Goal: Task Accomplishment & Management: Manage account settings

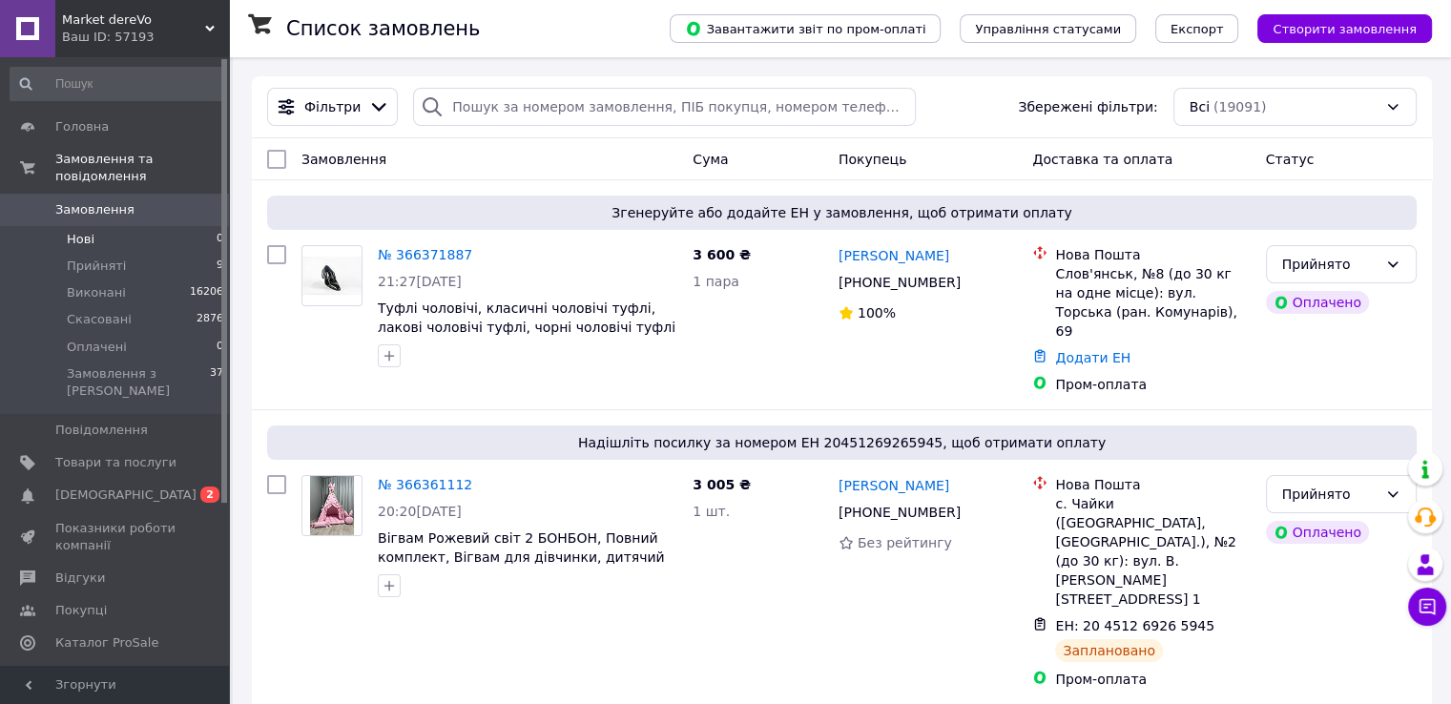
click at [87, 231] on span "Нові" at bounding box center [81, 239] width 28 height 17
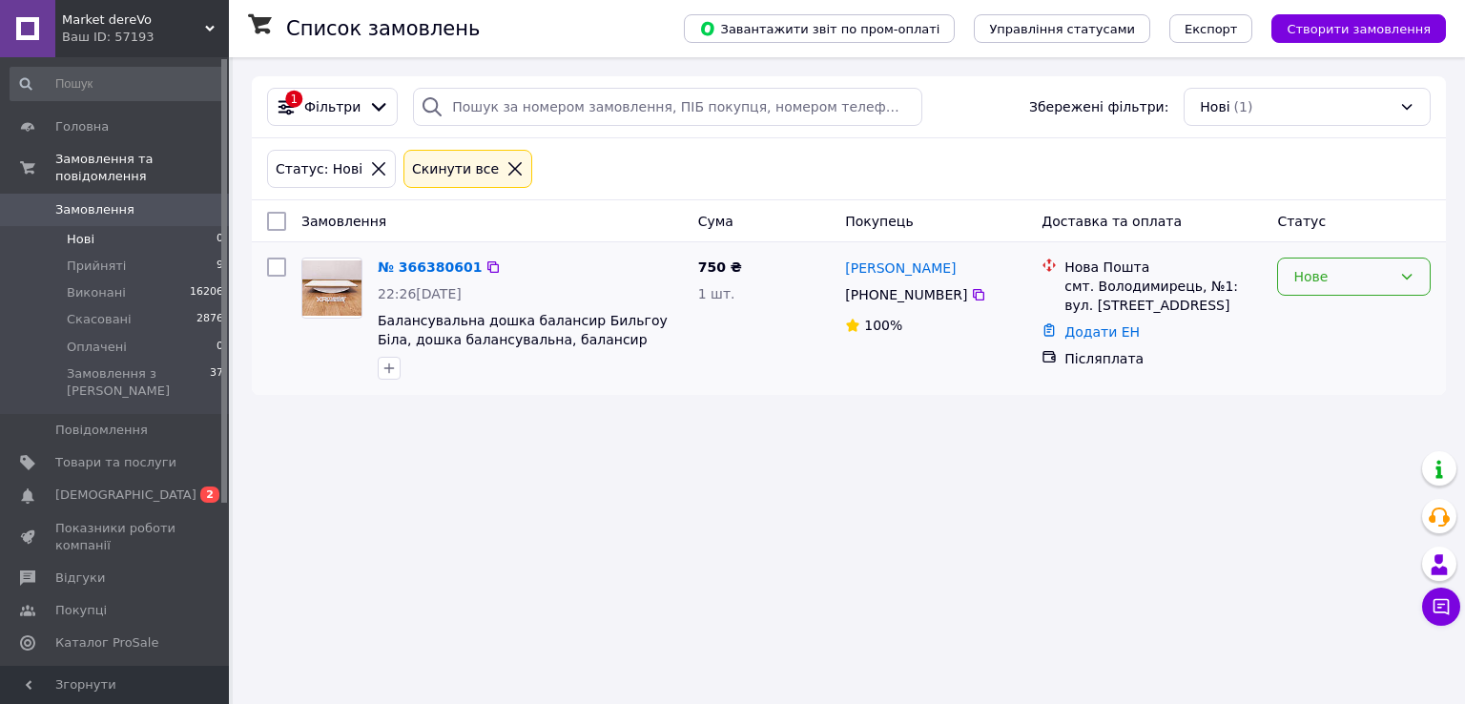
click at [1315, 280] on div "Нове" at bounding box center [1342, 276] width 98 height 21
click at [1312, 310] on li "Прийнято" at bounding box center [1354, 317] width 152 height 34
click at [93, 258] on span "Прийняті" at bounding box center [96, 266] width 59 height 17
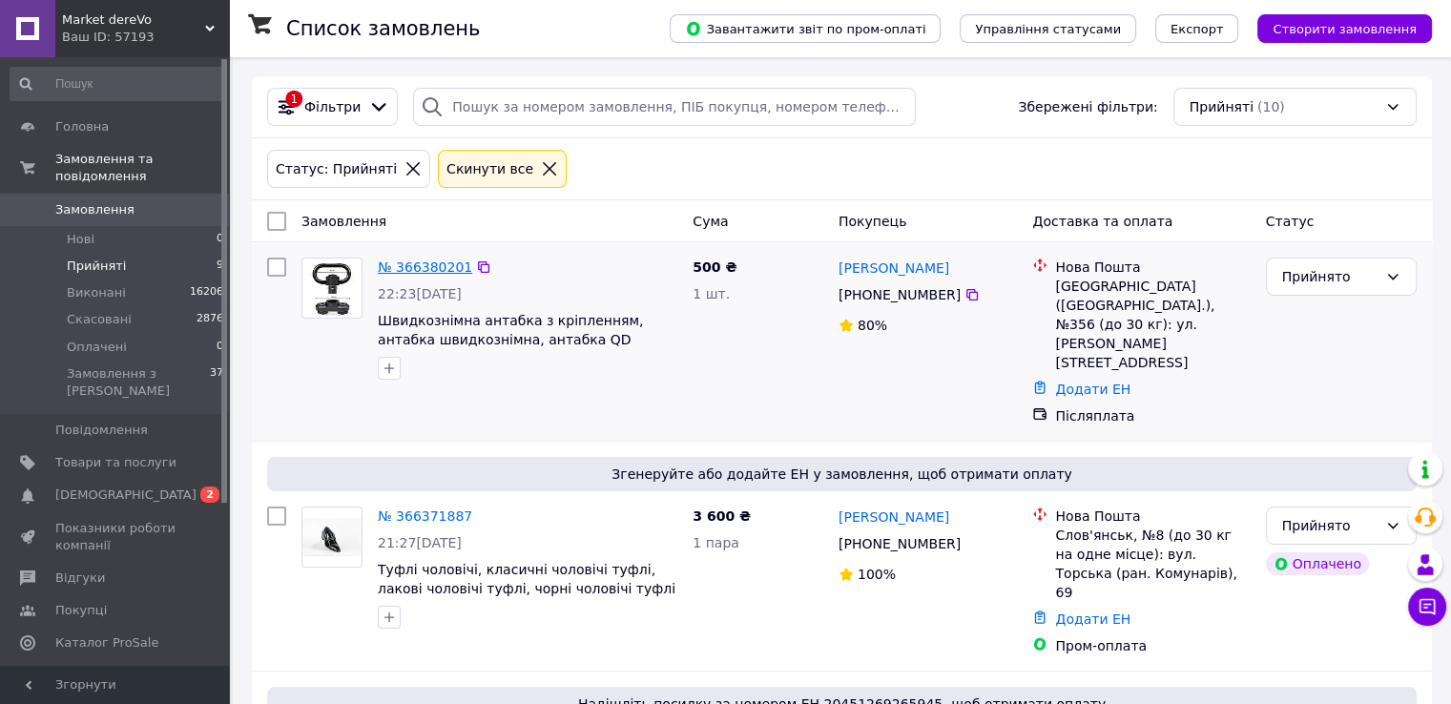
click at [406, 264] on link "№ 366380201" at bounding box center [425, 266] width 94 height 15
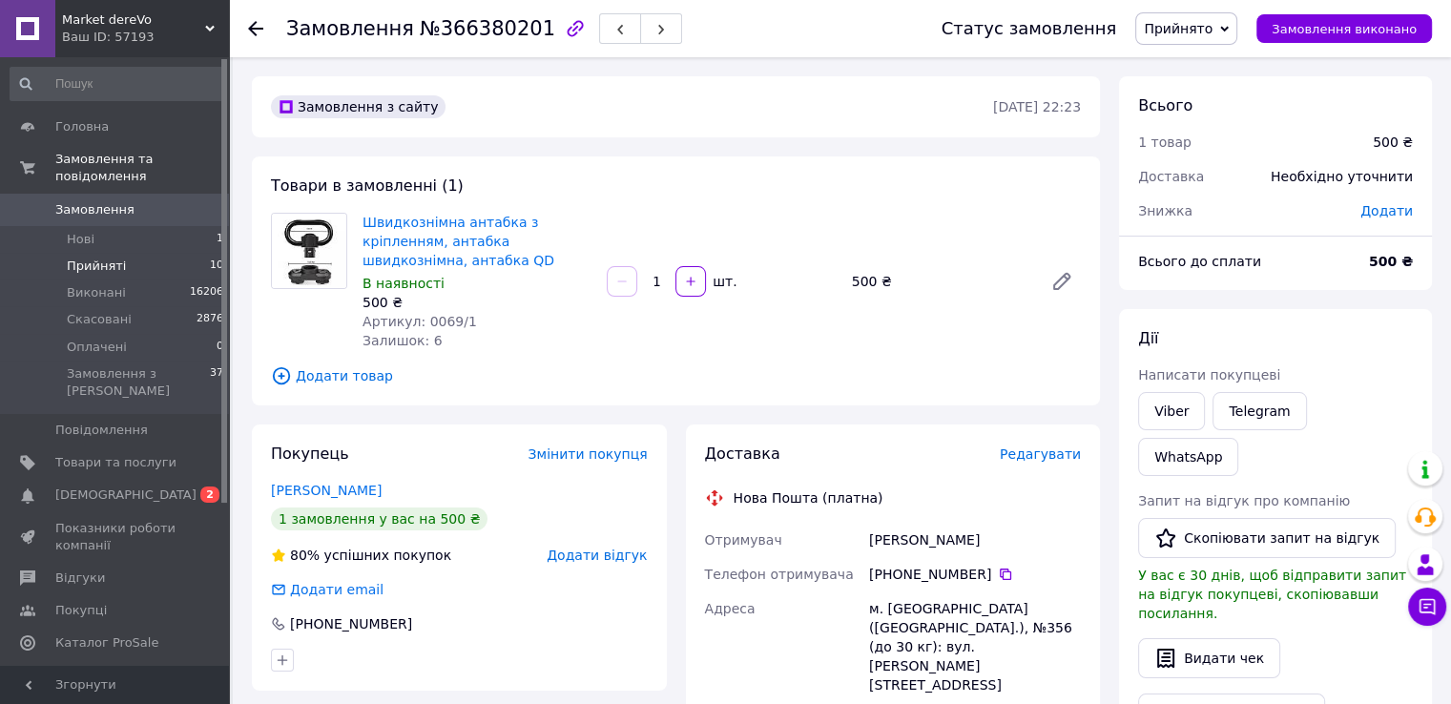
click at [100, 258] on span "Прийняті" at bounding box center [96, 266] width 59 height 17
